Goal: Information Seeking & Learning: Learn about a topic

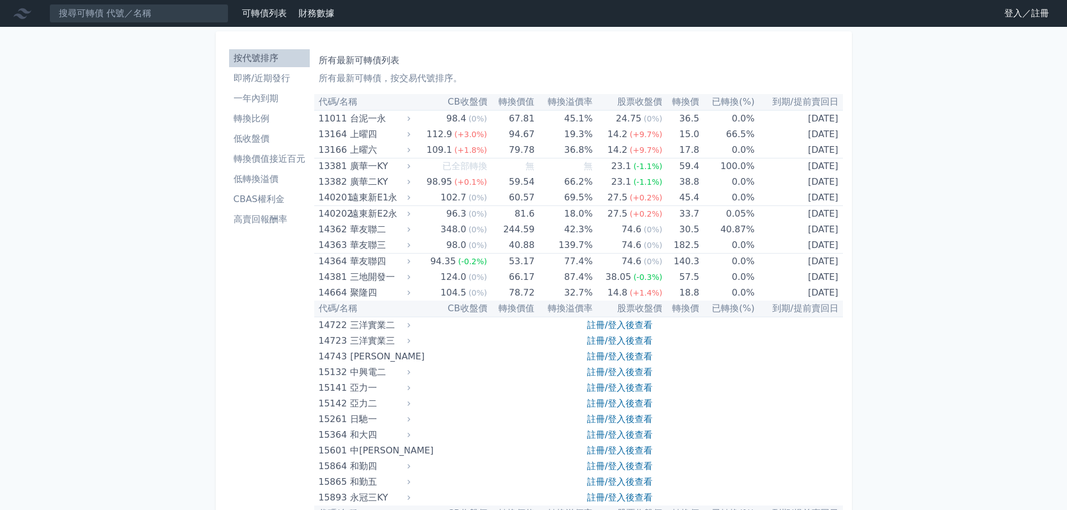
click at [1040, 17] on link "登入／註冊" at bounding box center [1026, 13] width 63 height 18
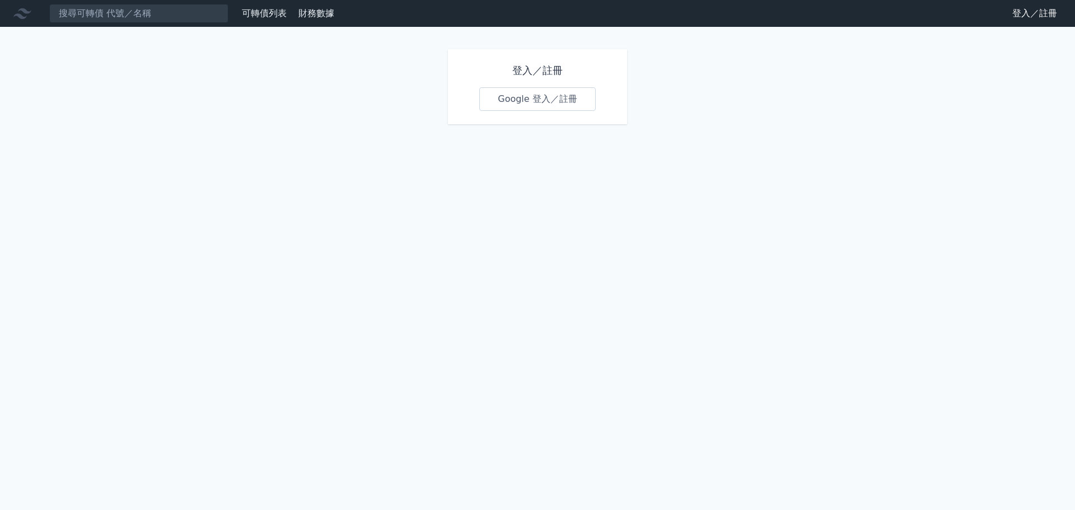
click at [552, 101] on link "Google 登入／註冊" at bounding box center [537, 99] width 116 height 24
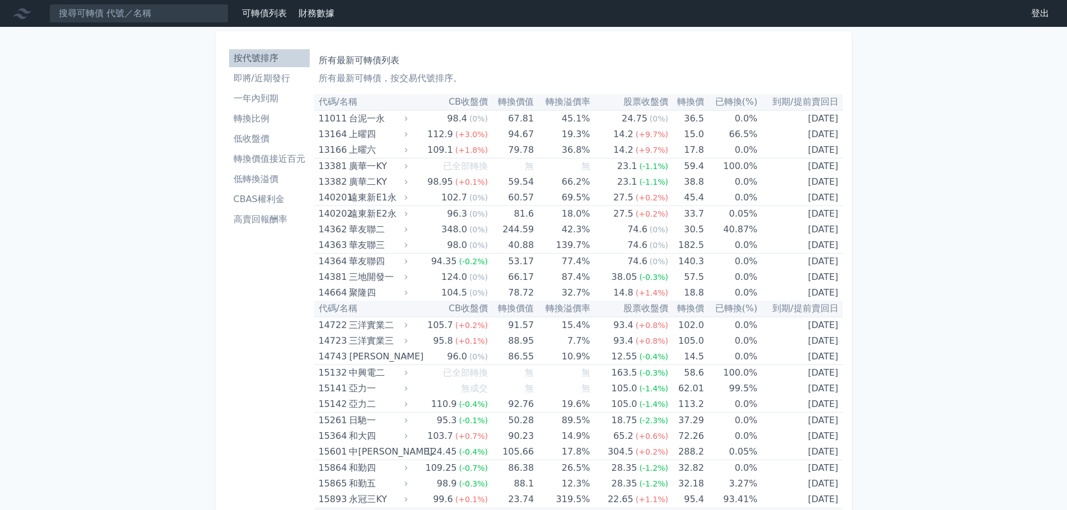
scroll to position [4424, 0]
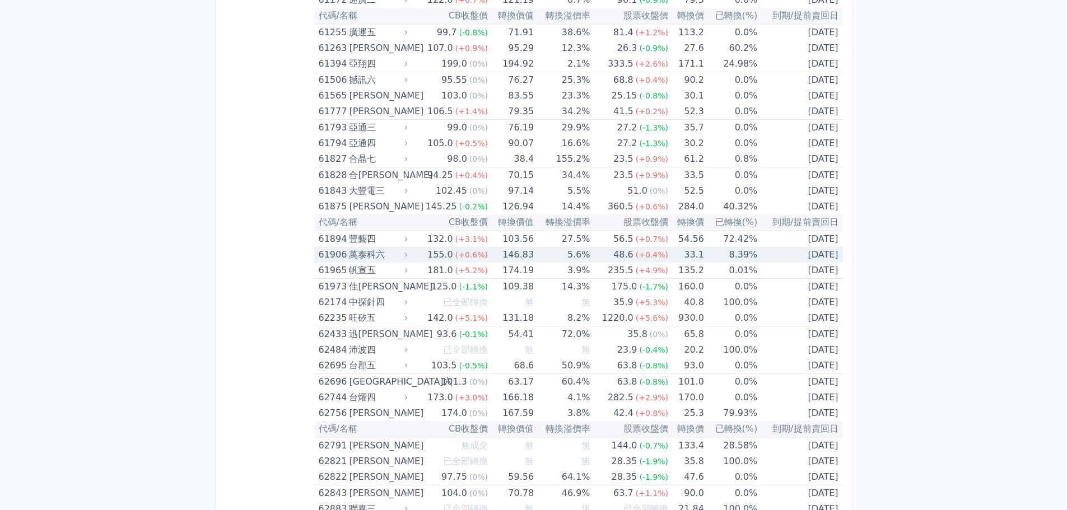
click at [371, 255] on div "萬泰科六" at bounding box center [377, 255] width 56 height 16
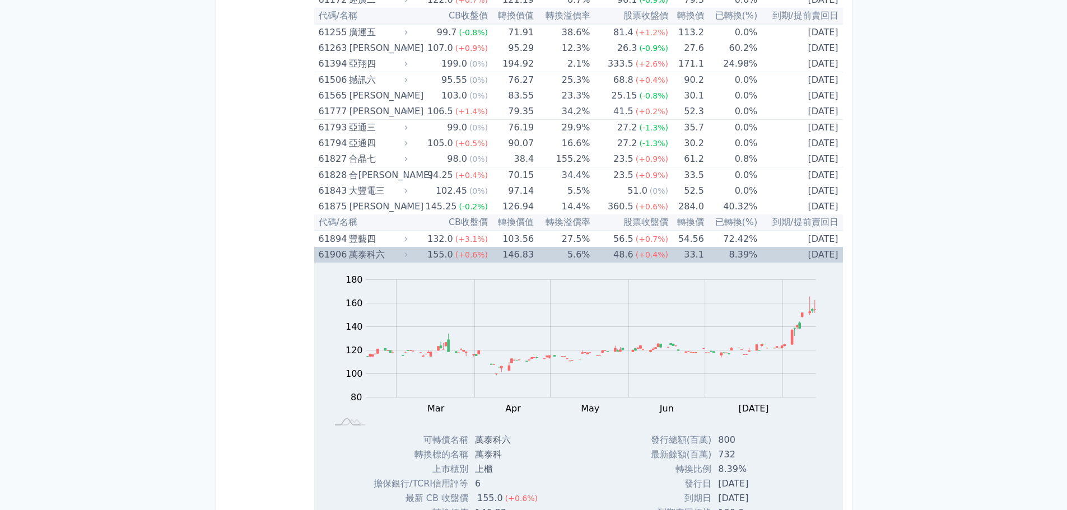
click at [361, 254] on div "萬泰科六" at bounding box center [377, 255] width 56 height 16
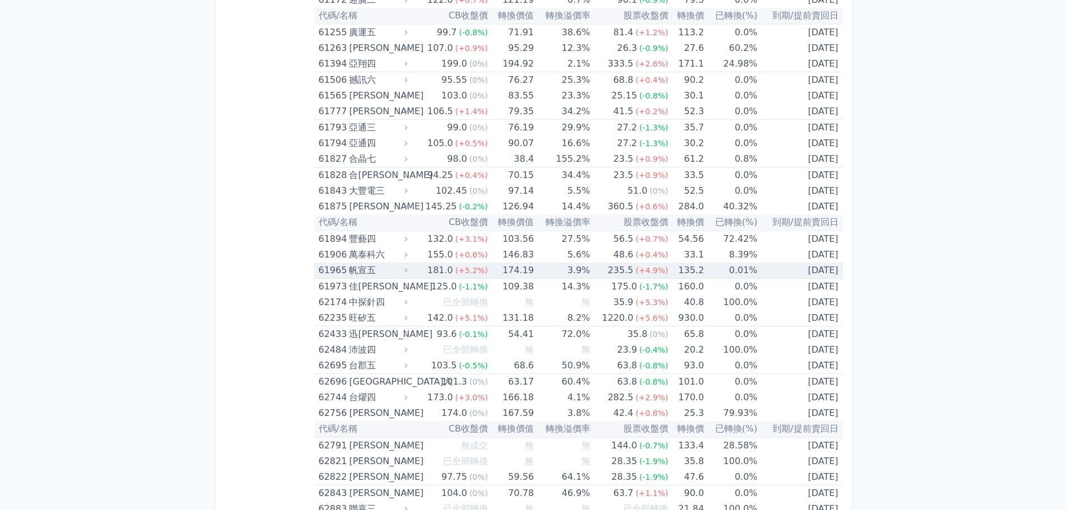
click at [659, 273] on span "(+4.9%)" at bounding box center [651, 270] width 32 height 9
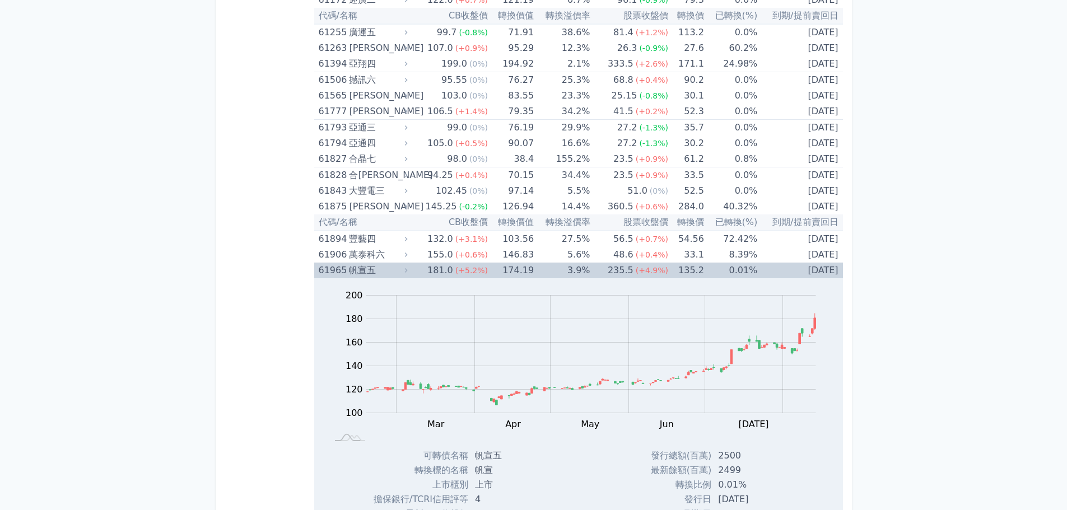
scroll to position [4480, 0]
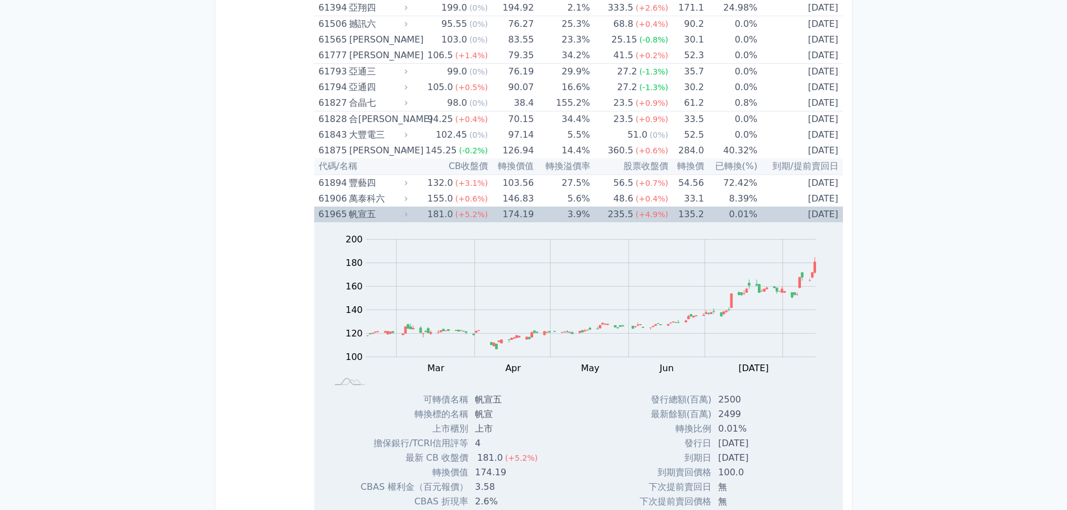
click at [380, 216] on div "帆宣五" at bounding box center [377, 215] width 56 height 16
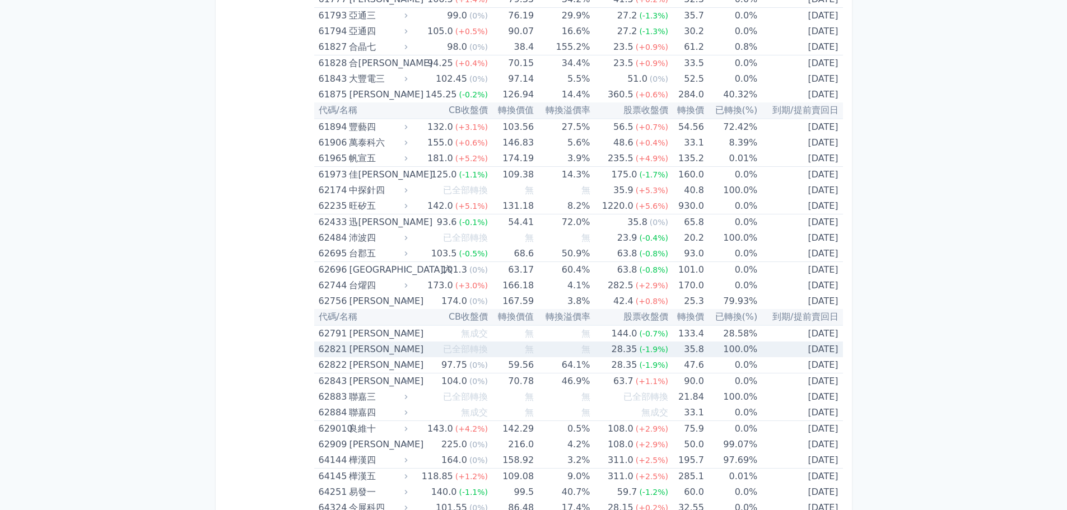
scroll to position [4592, 0]
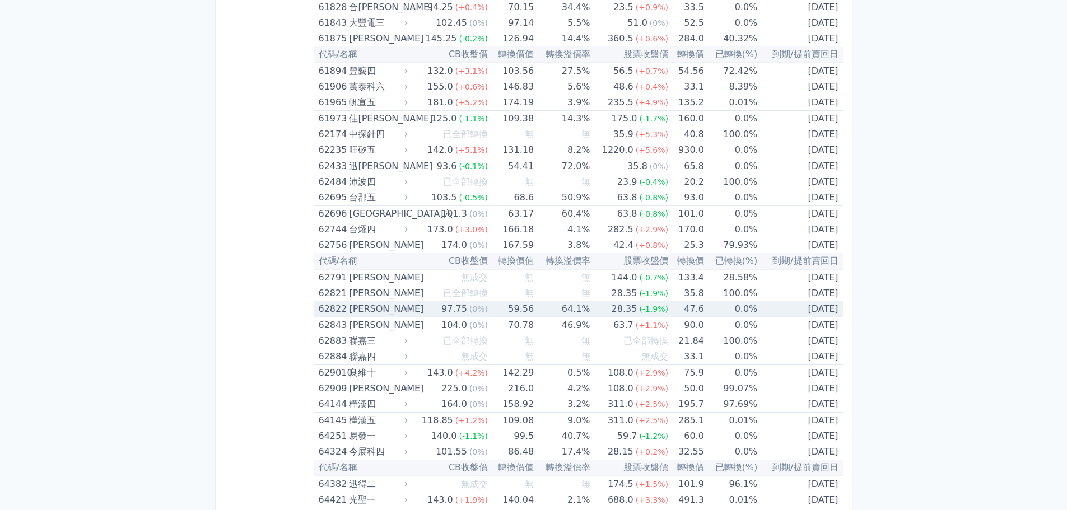
click at [425, 315] on td "97.75 (0%)" at bounding box center [449, 309] width 78 height 16
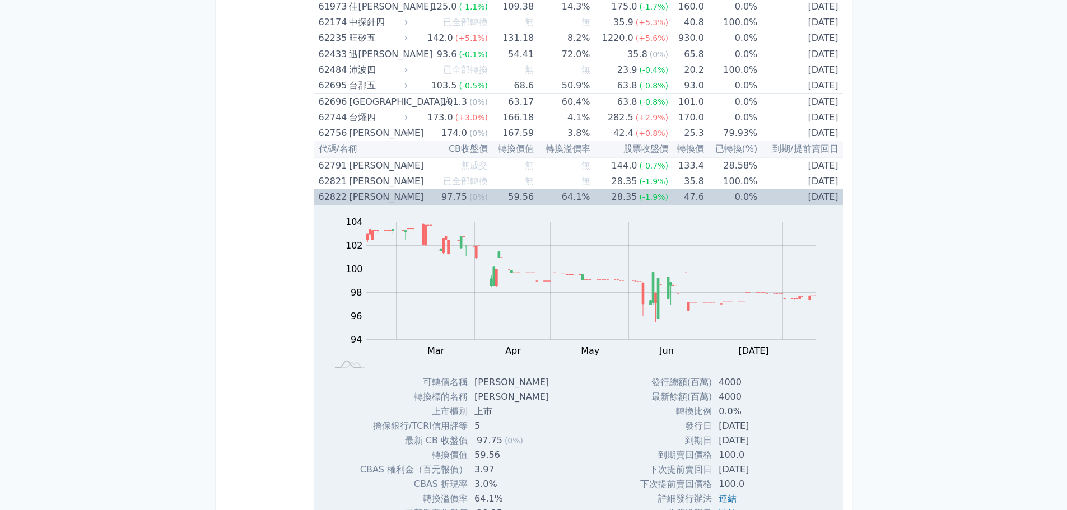
scroll to position [4760, 0]
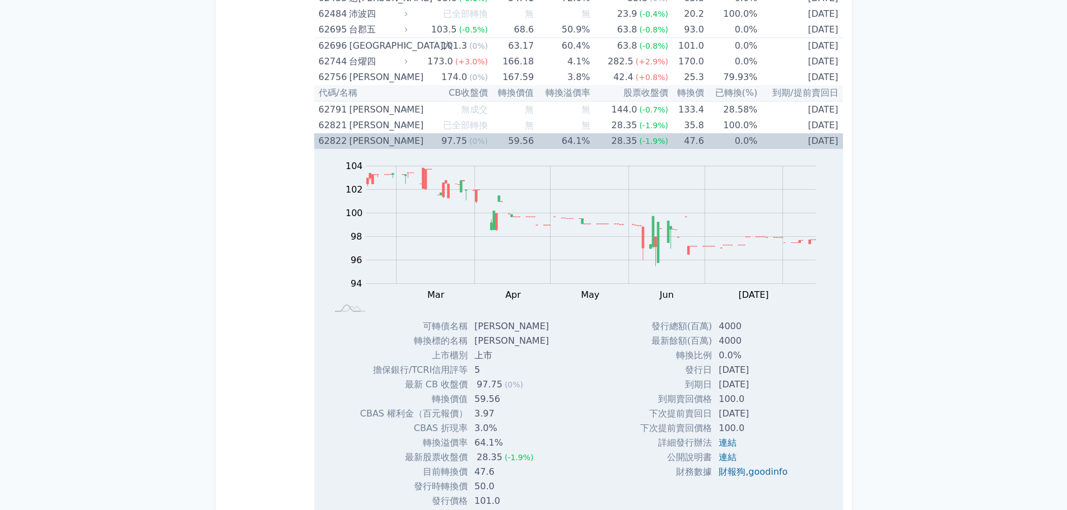
click at [369, 137] on div "[PERSON_NAME]" at bounding box center [377, 141] width 56 height 16
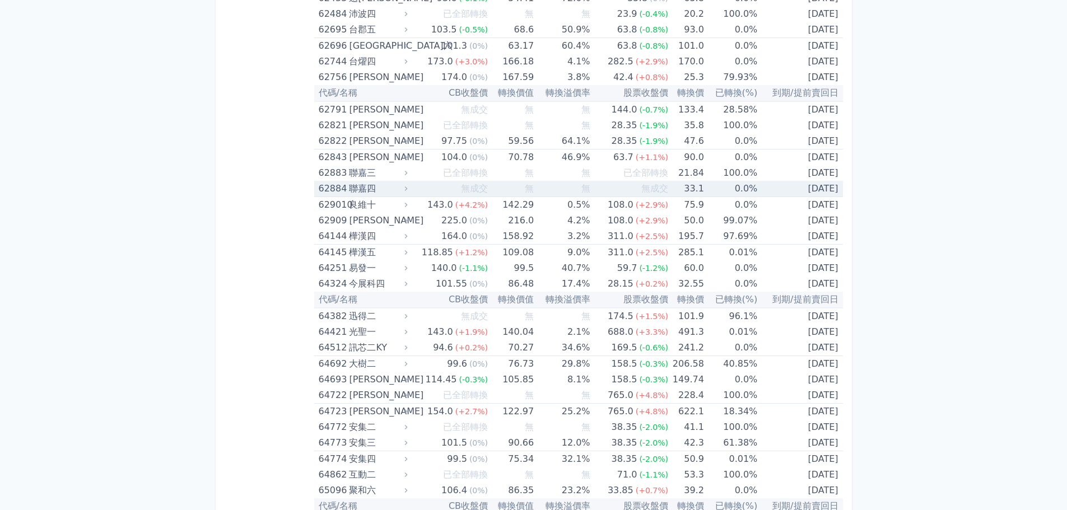
click at [479, 193] on span "無成交" at bounding box center [474, 188] width 27 height 11
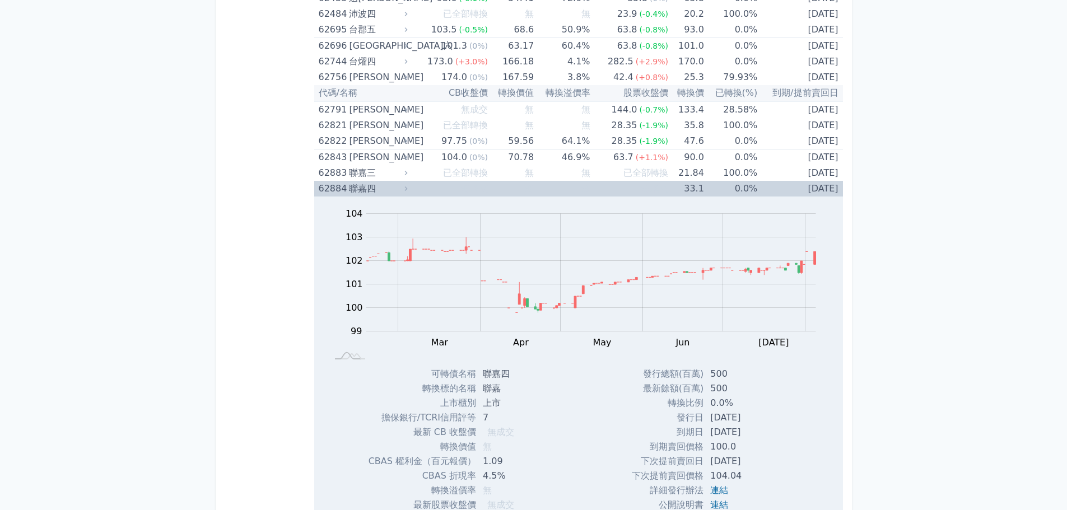
click at [479, 193] on span "無成交" at bounding box center [474, 188] width 27 height 11
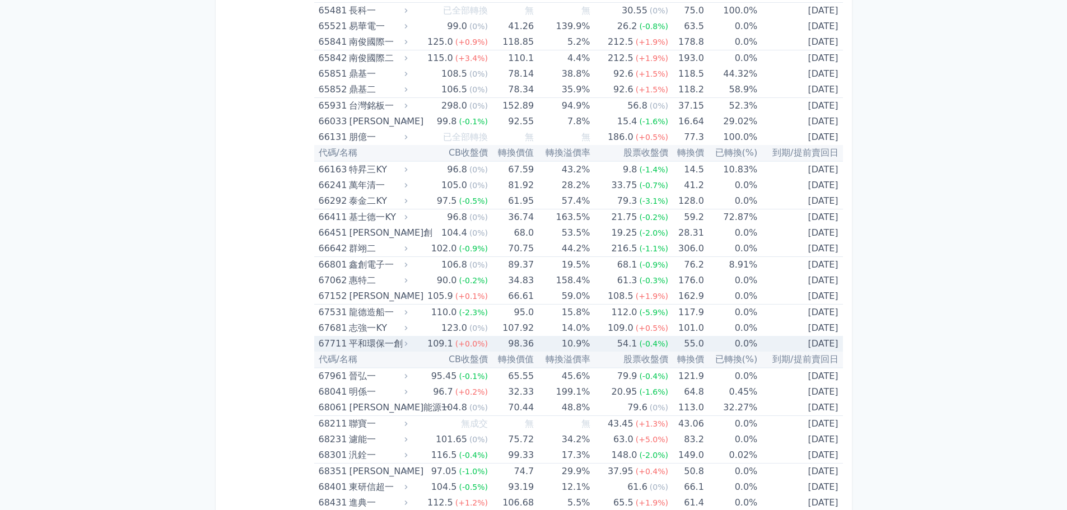
scroll to position [5376, 0]
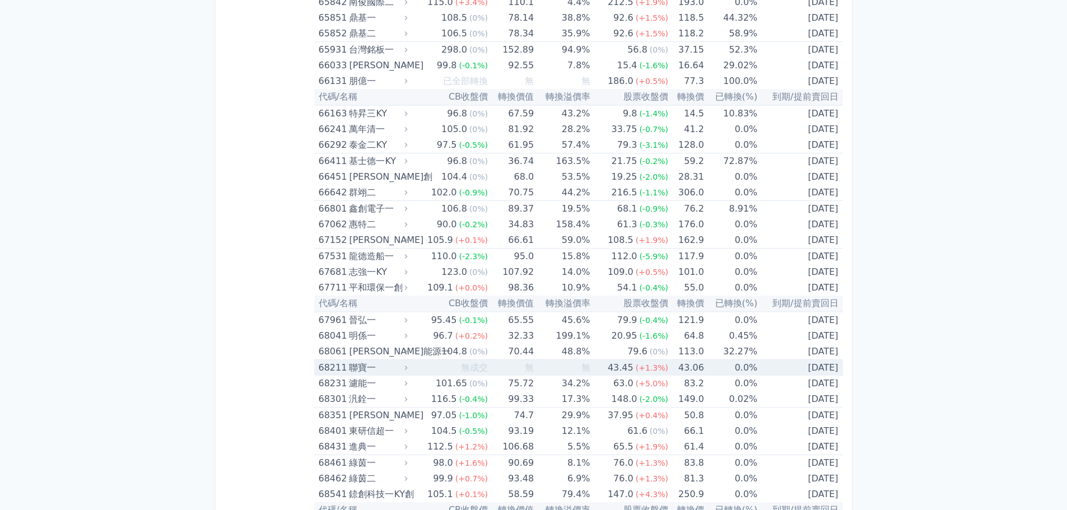
click at [548, 373] on td "無" at bounding box center [562, 368] width 56 height 16
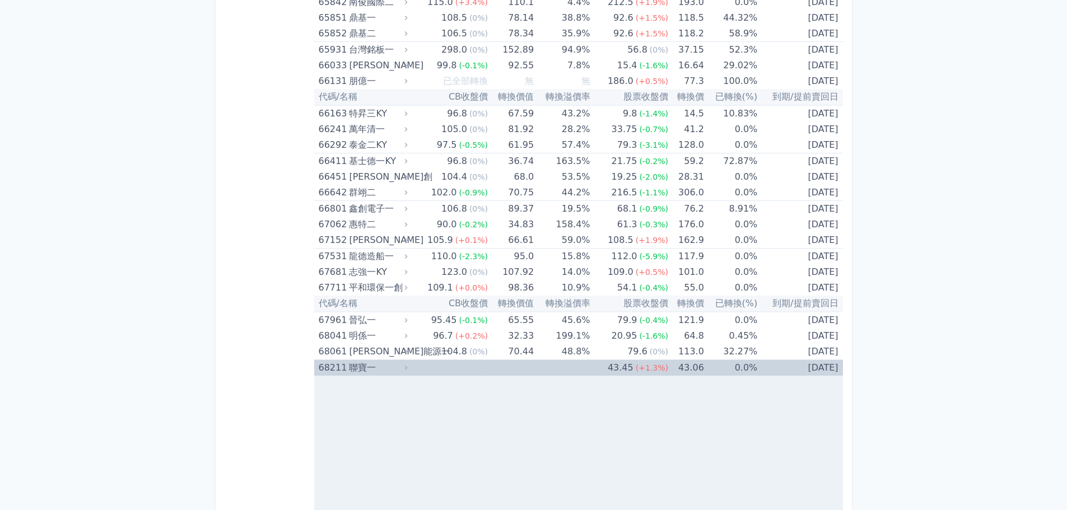
scroll to position [5488, 0]
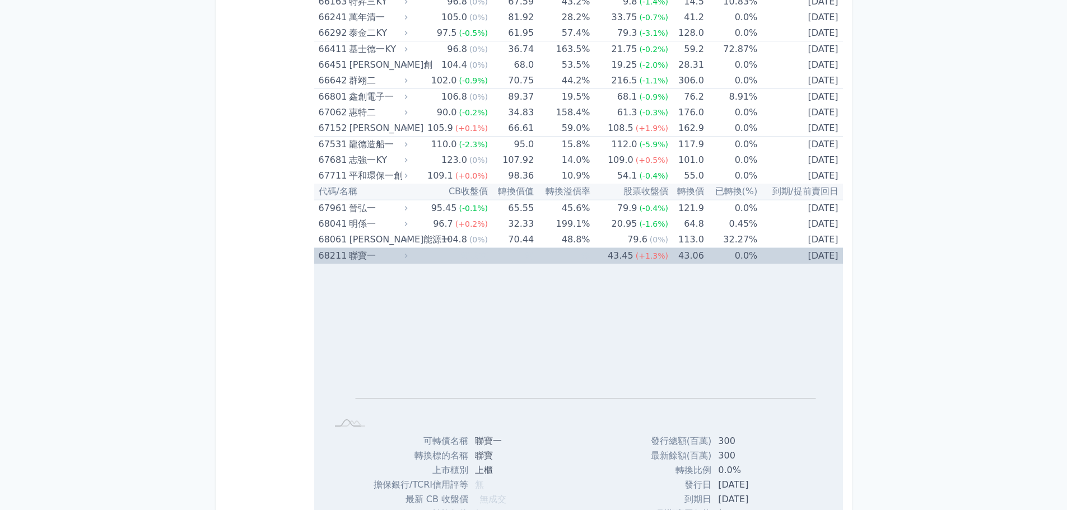
click at [404, 254] on div "聯寶一" at bounding box center [377, 256] width 56 height 16
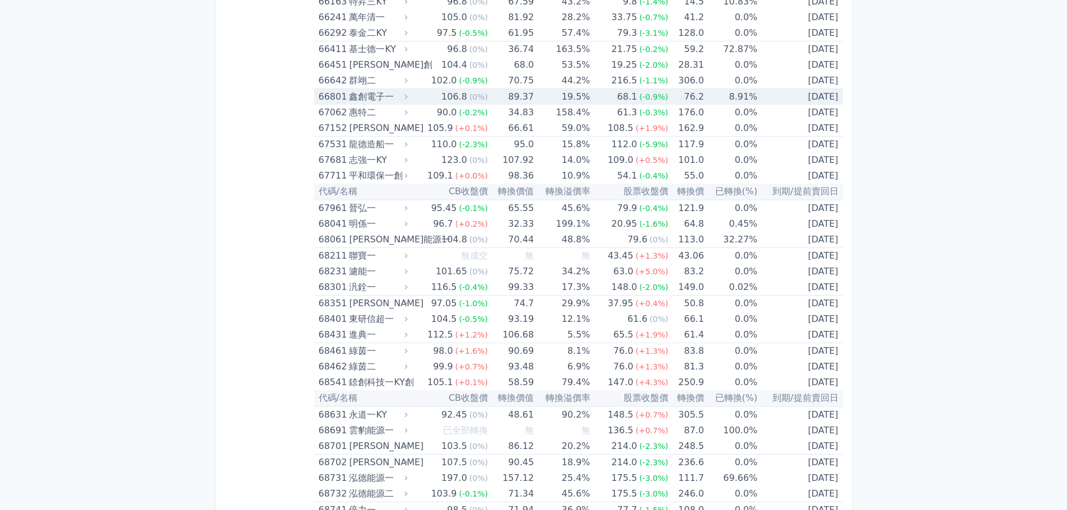
scroll to position [5600, 0]
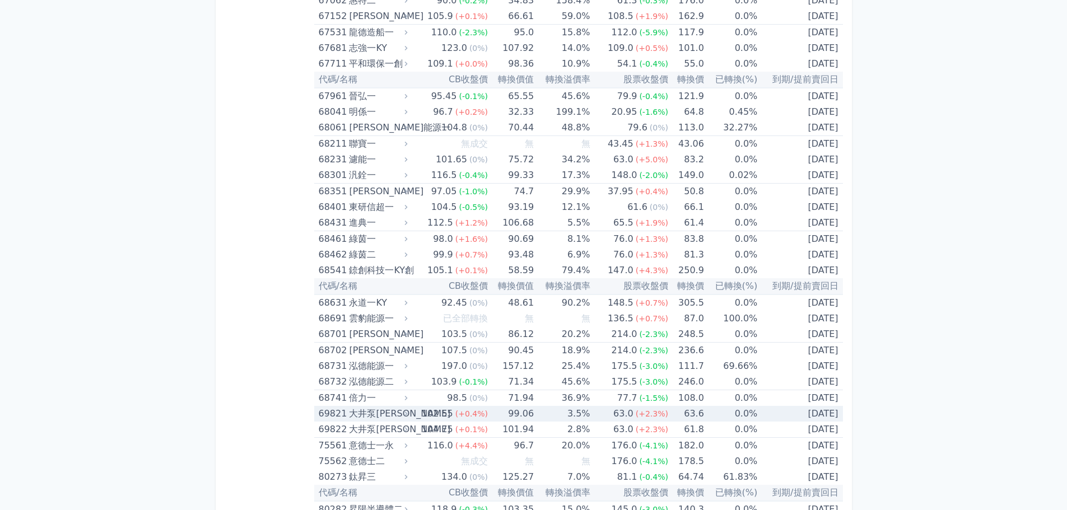
click at [385, 414] on div "大井泵[PERSON_NAME]" at bounding box center [377, 414] width 56 height 16
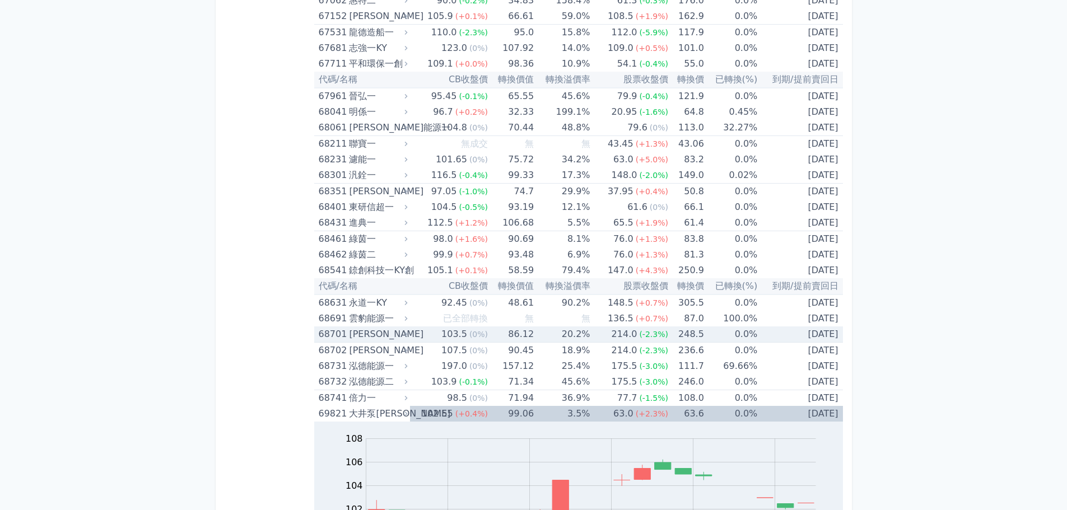
scroll to position [5768, 0]
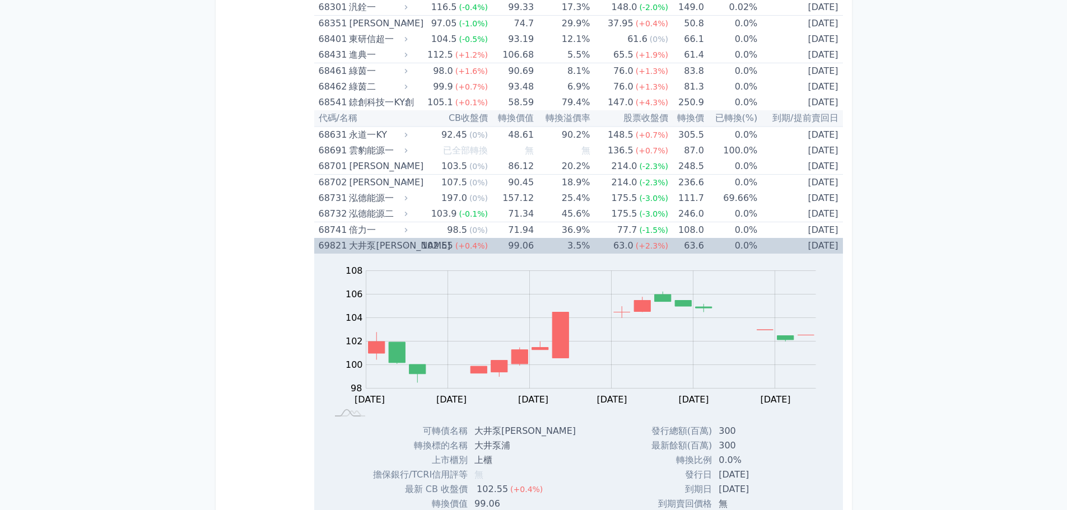
click at [386, 250] on div "大井泵[PERSON_NAME]" at bounding box center [377, 246] width 56 height 16
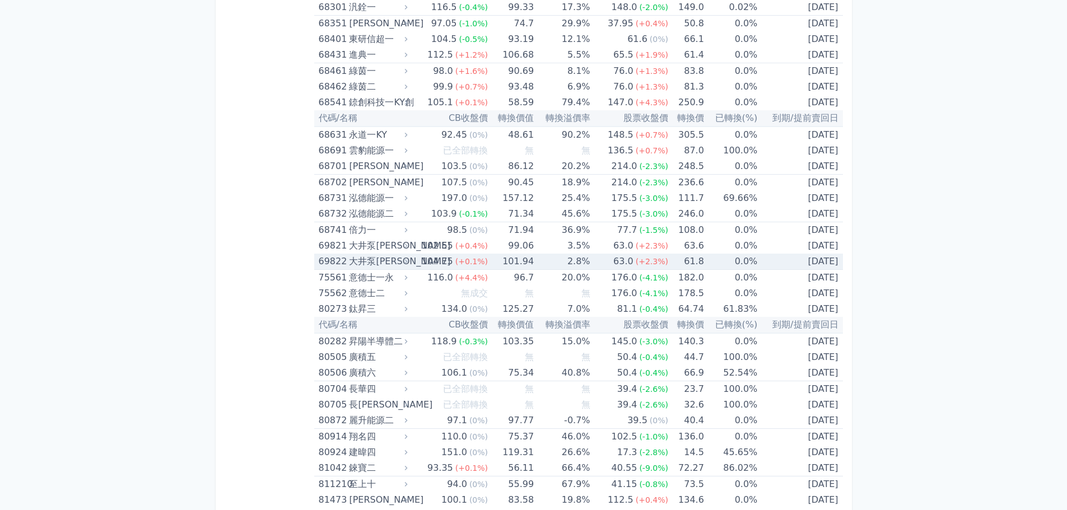
click at [380, 260] on div "大井泵[PERSON_NAME]" at bounding box center [377, 262] width 56 height 16
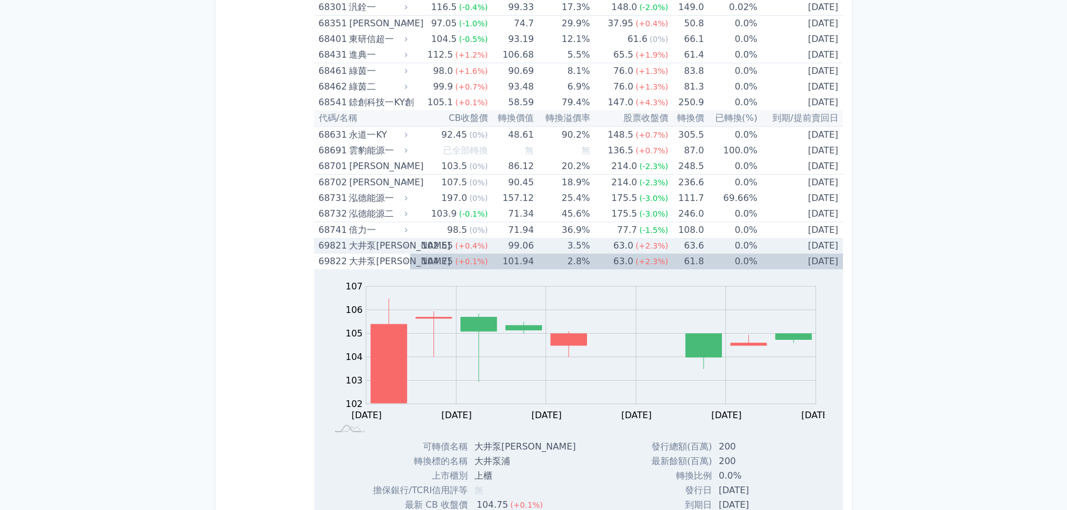
click at [378, 246] on div "大井泵[PERSON_NAME]" at bounding box center [377, 246] width 56 height 16
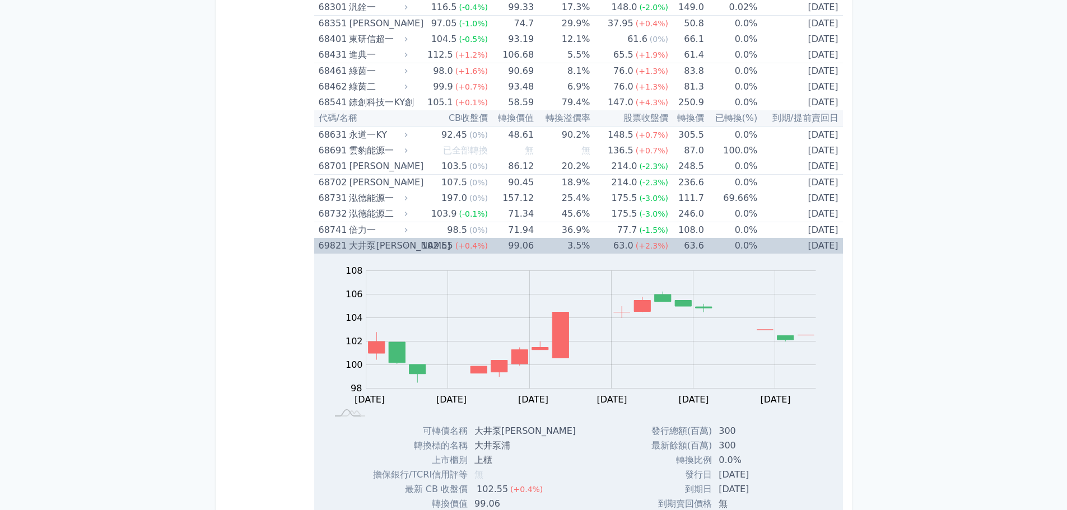
click at [376, 249] on div "大井泵[PERSON_NAME]" at bounding box center [377, 246] width 56 height 16
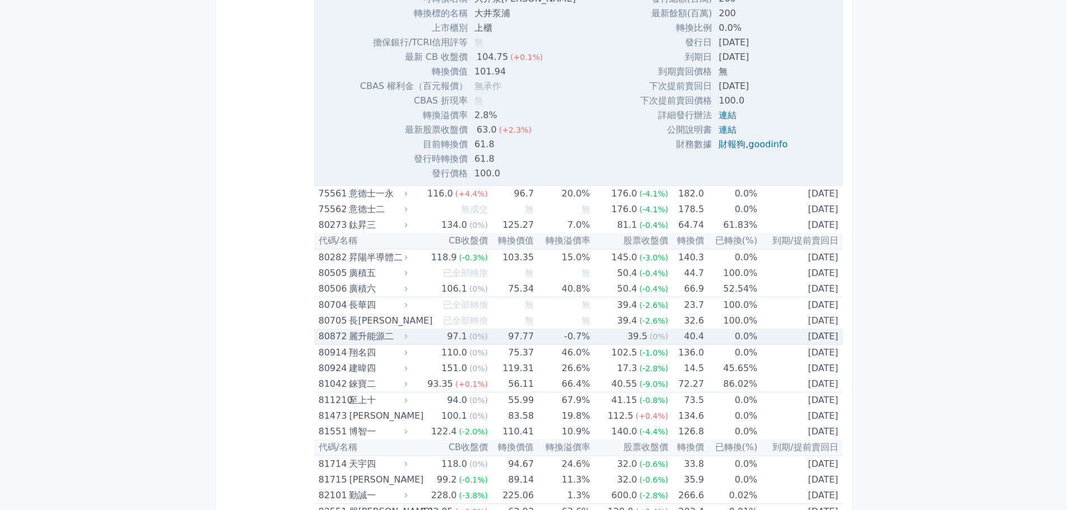
scroll to position [6272, 0]
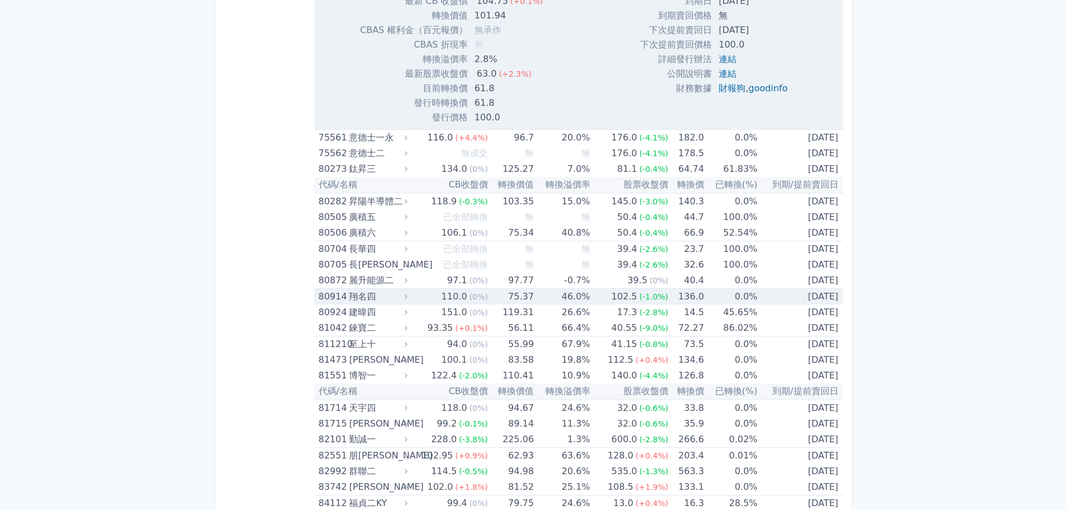
click at [348, 298] on div "80914 翔名四" at bounding box center [361, 297] width 84 height 16
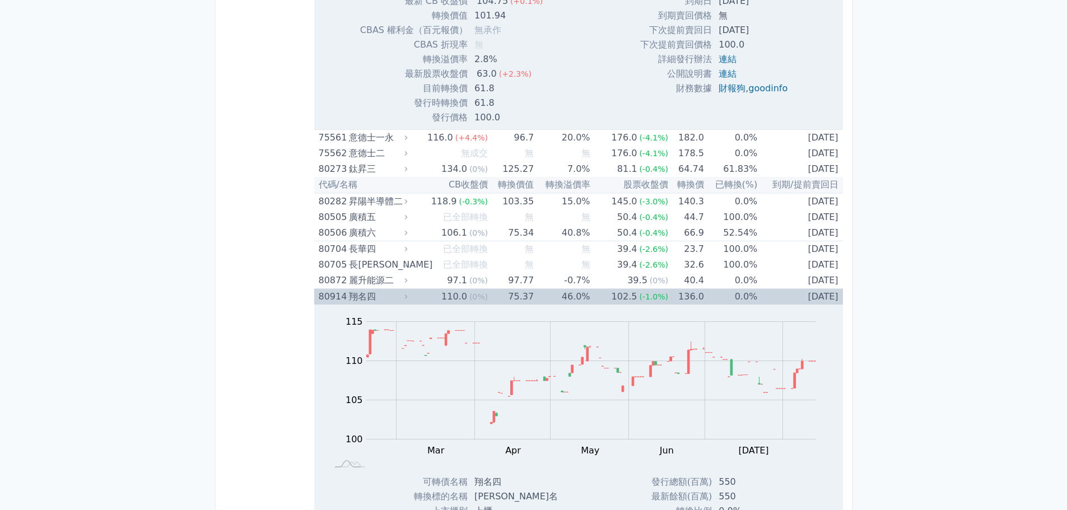
click at [371, 295] on div "翔名四" at bounding box center [377, 297] width 56 height 16
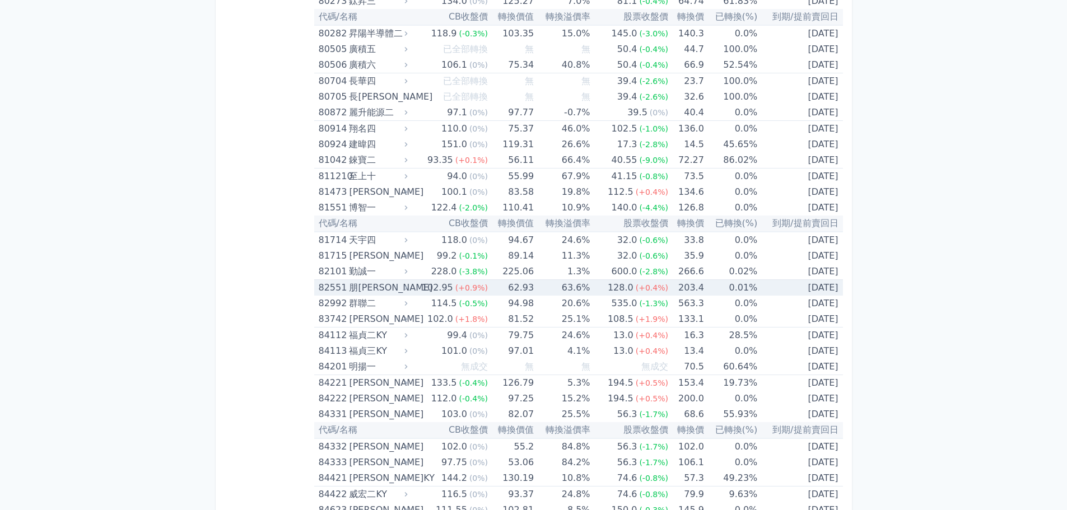
scroll to position [6496, 0]
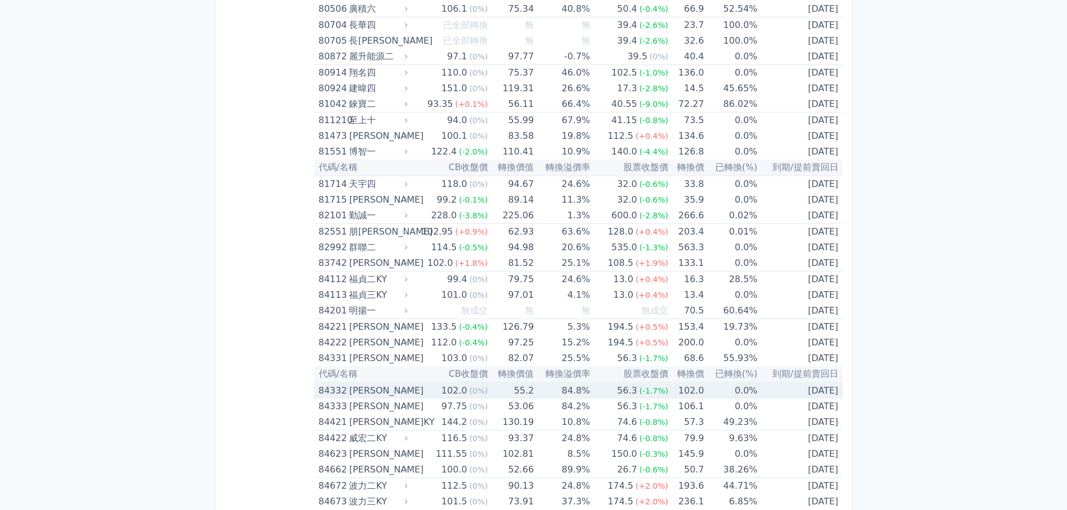
click at [534, 393] on td "84.8%" at bounding box center [562, 390] width 56 height 16
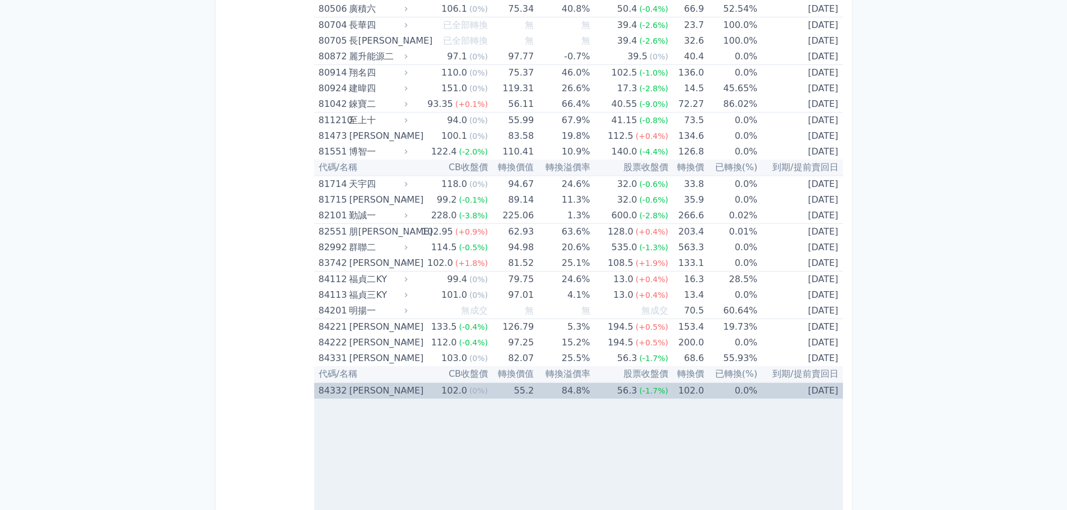
scroll to position [6664, 0]
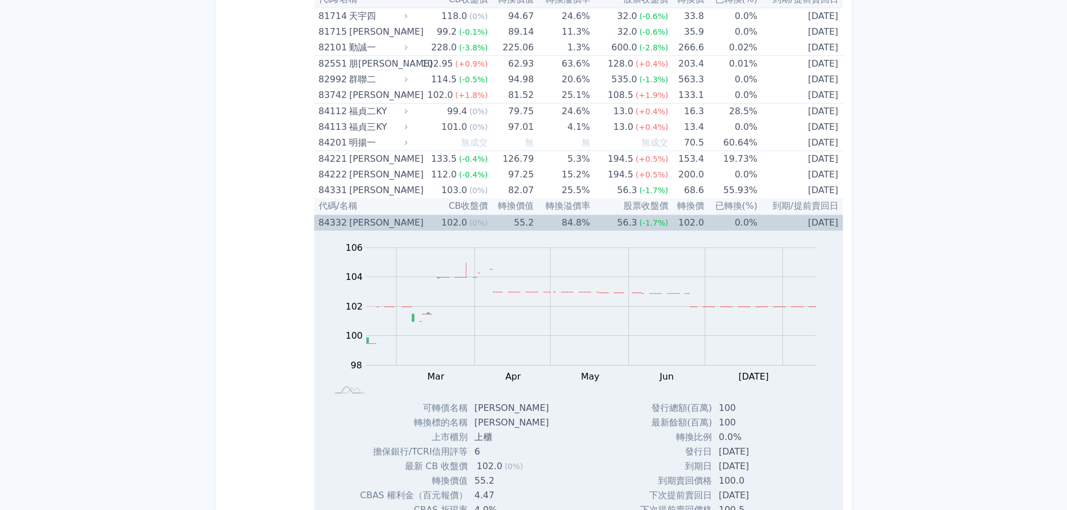
click at [626, 226] on div "56.3" at bounding box center [627, 223] width 25 height 16
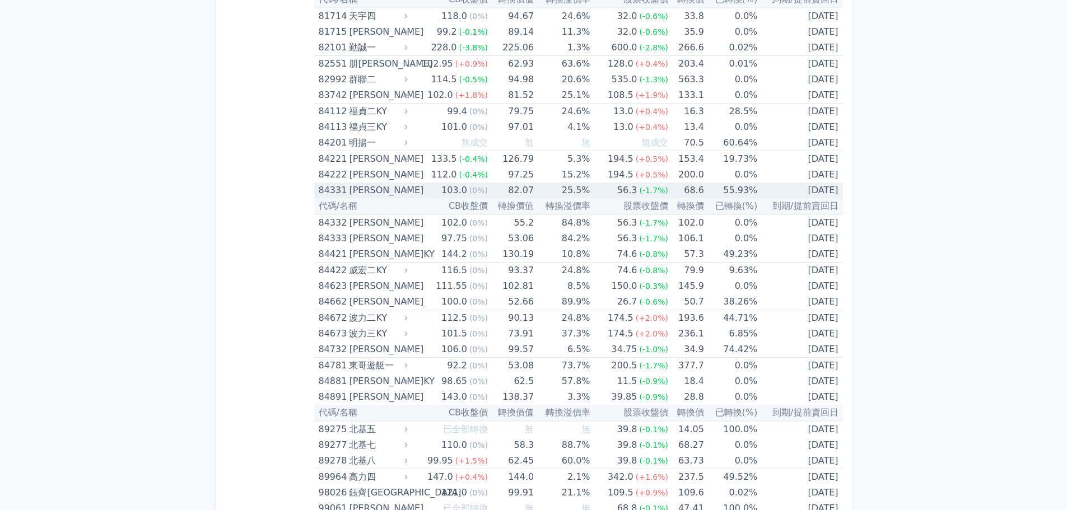
click at [651, 194] on span "(-1.7%)" at bounding box center [653, 190] width 29 height 9
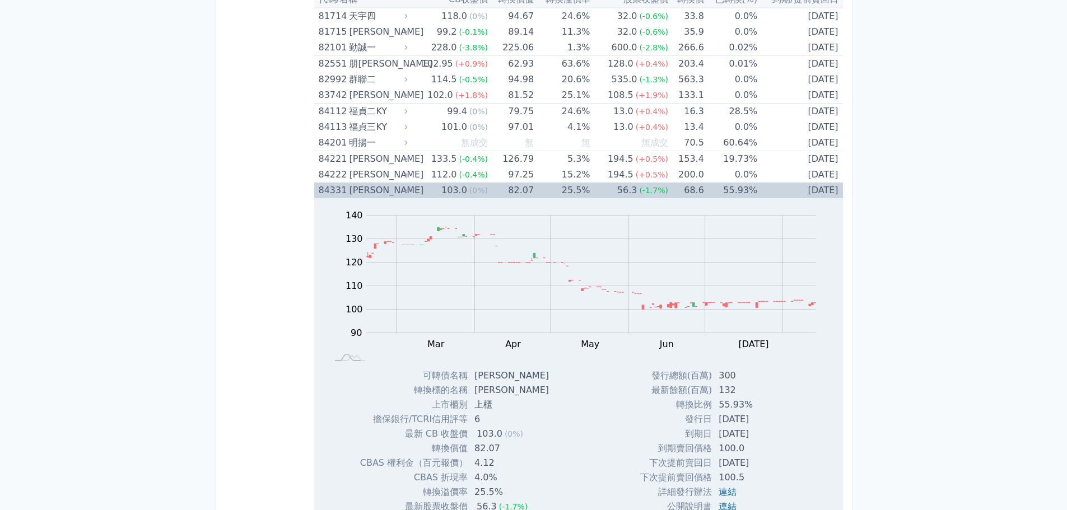
click at [651, 194] on span "(-1.7%)" at bounding box center [653, 190] width 29 height 9
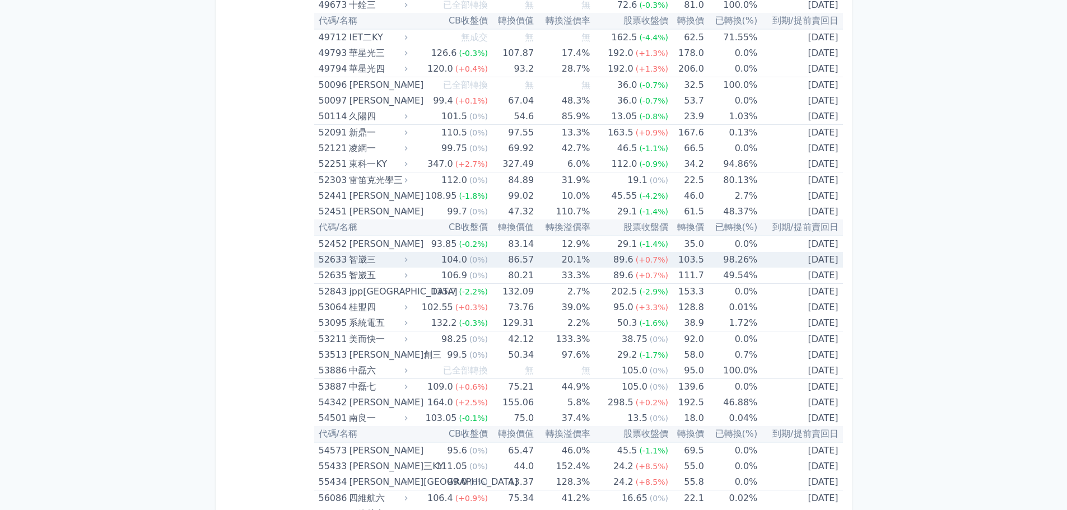
scroll to position [3856, 0]
